Goal: Transaction & Acquisition: Purchase product/service

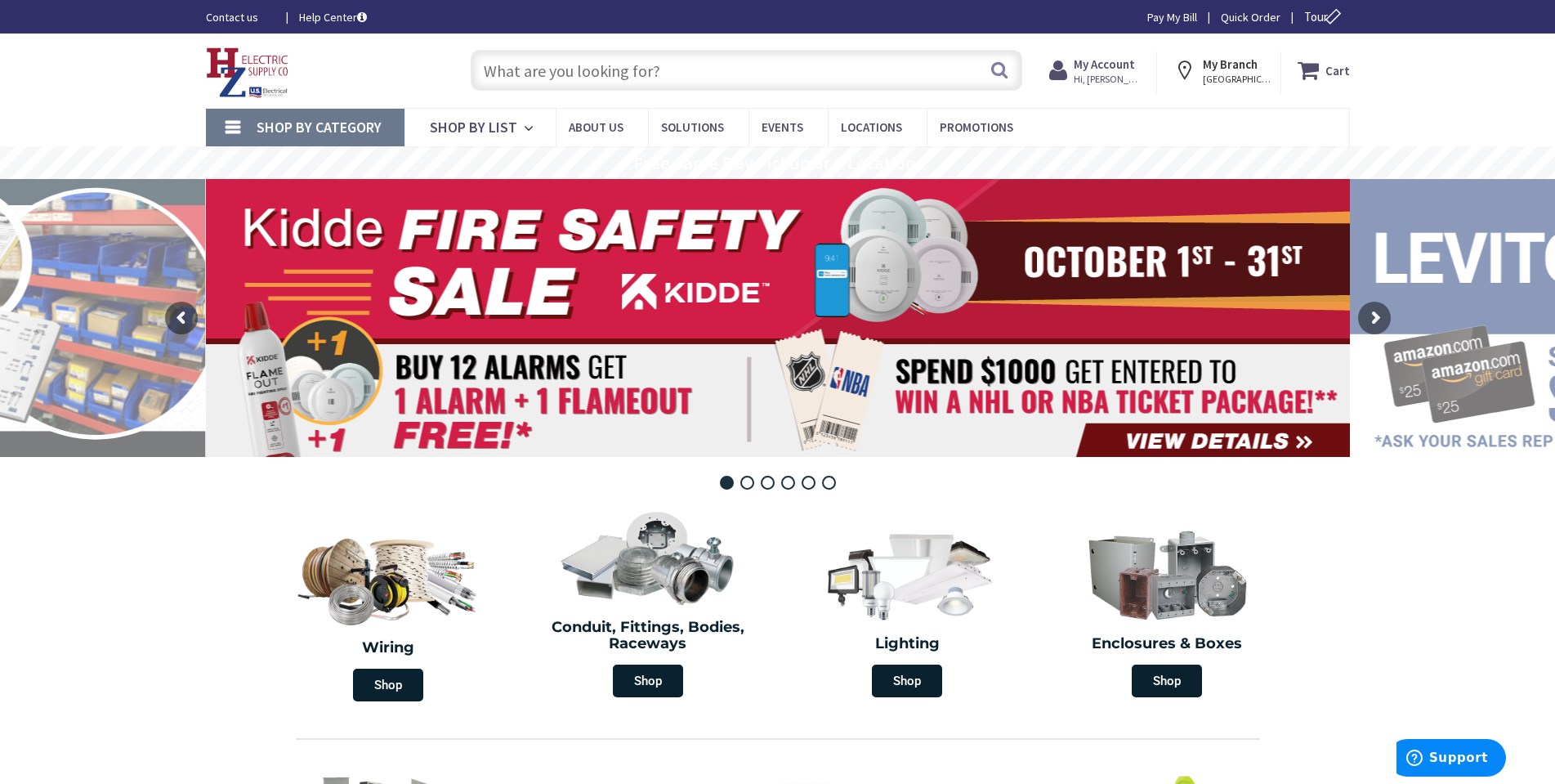
click at [534, 62] on input "text" at bounding box center [747, 70] width 552 height 41
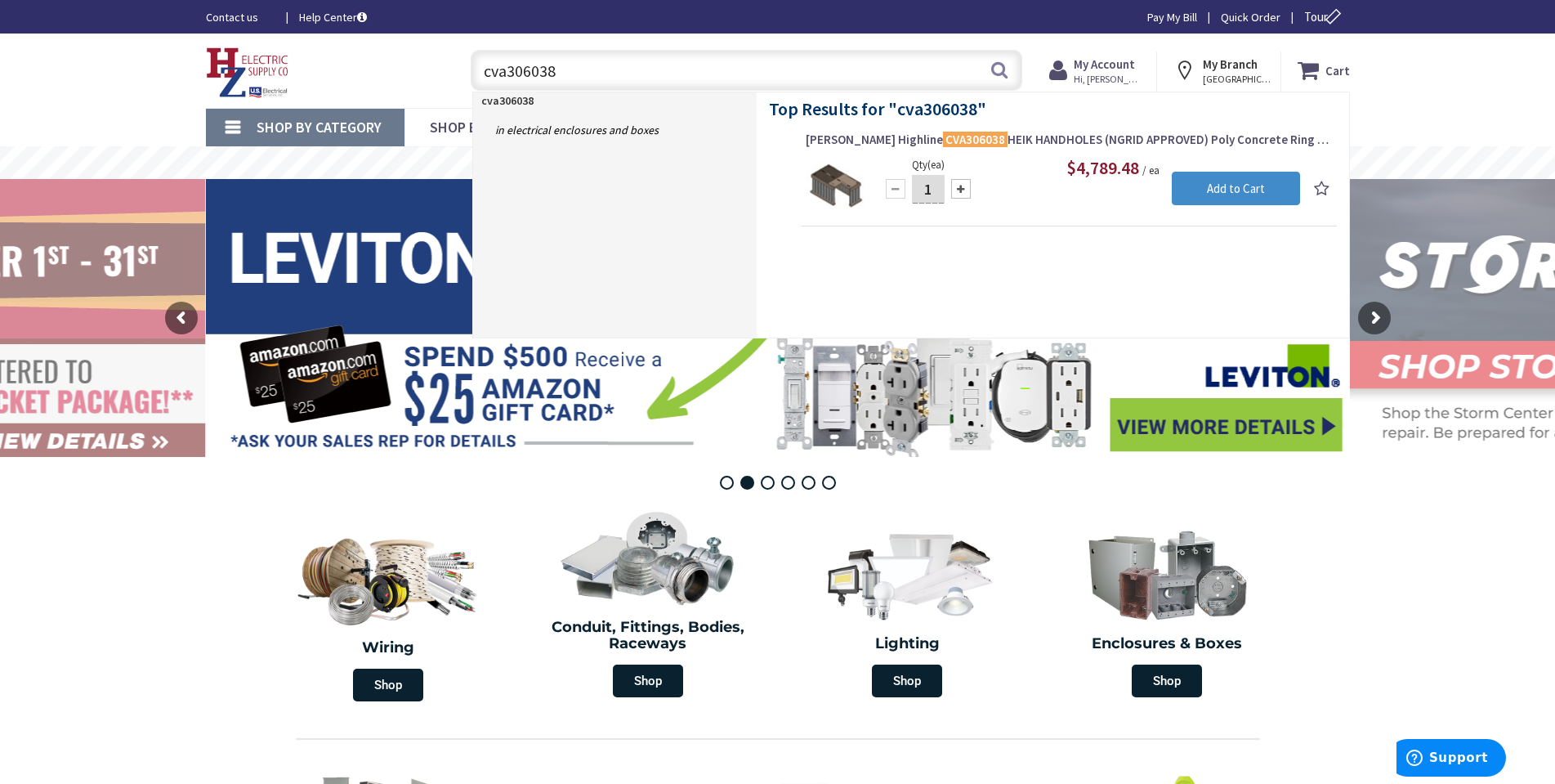
type input "cva306038"
click at [1087, 156] on span "$4,789.48" at bounding box center [1103, 167] width 73 height 23
click at [1090, 150] on link "MacLean Highline CVA306038 HEIK HANDHOLES (NGRID APPROVED) Poly Concrete Ring a…" at bounding box center [1070, 141] width 527 height 20
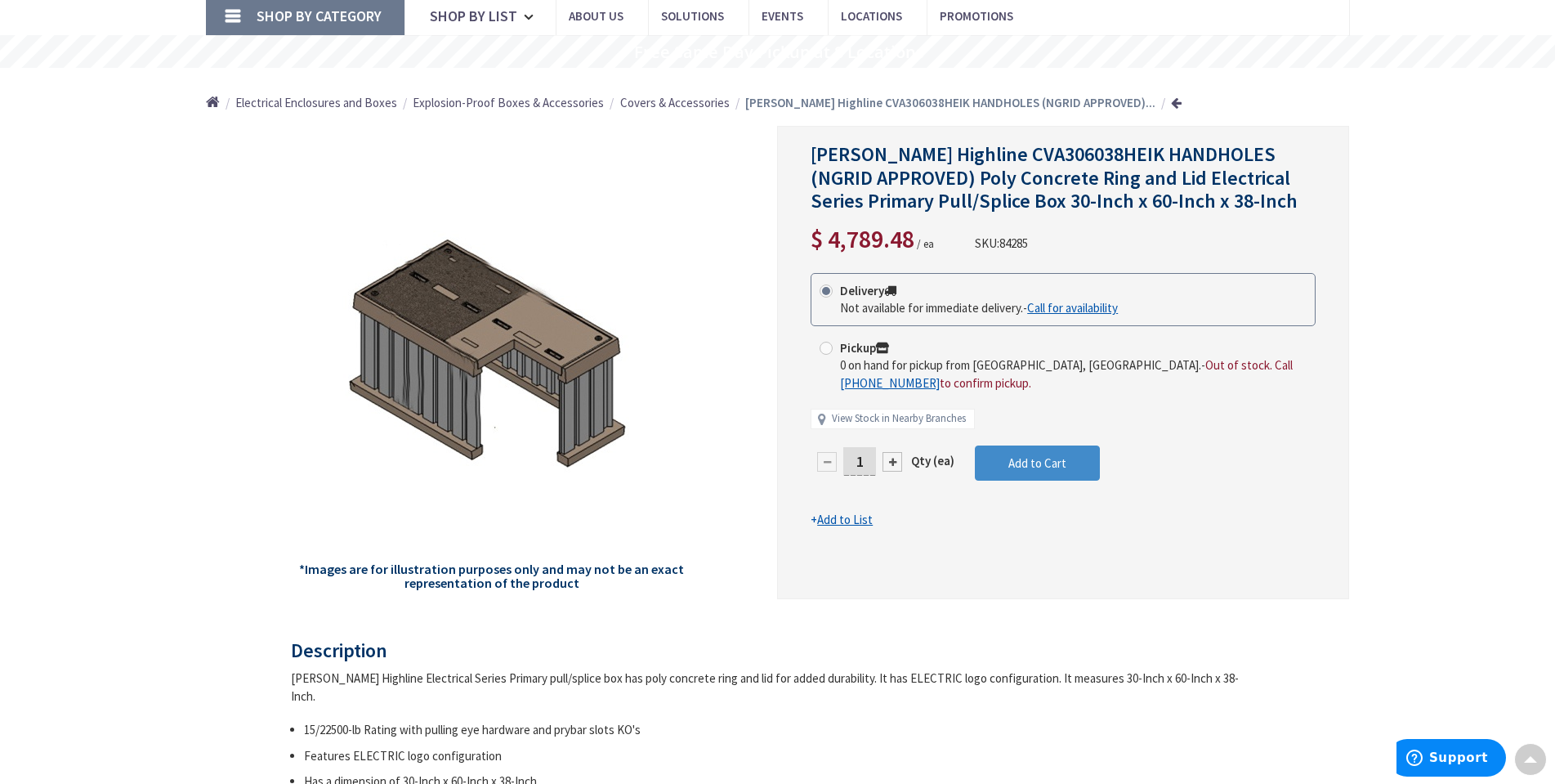
scroll to position [82, 0]
